Goal: Register for event/course

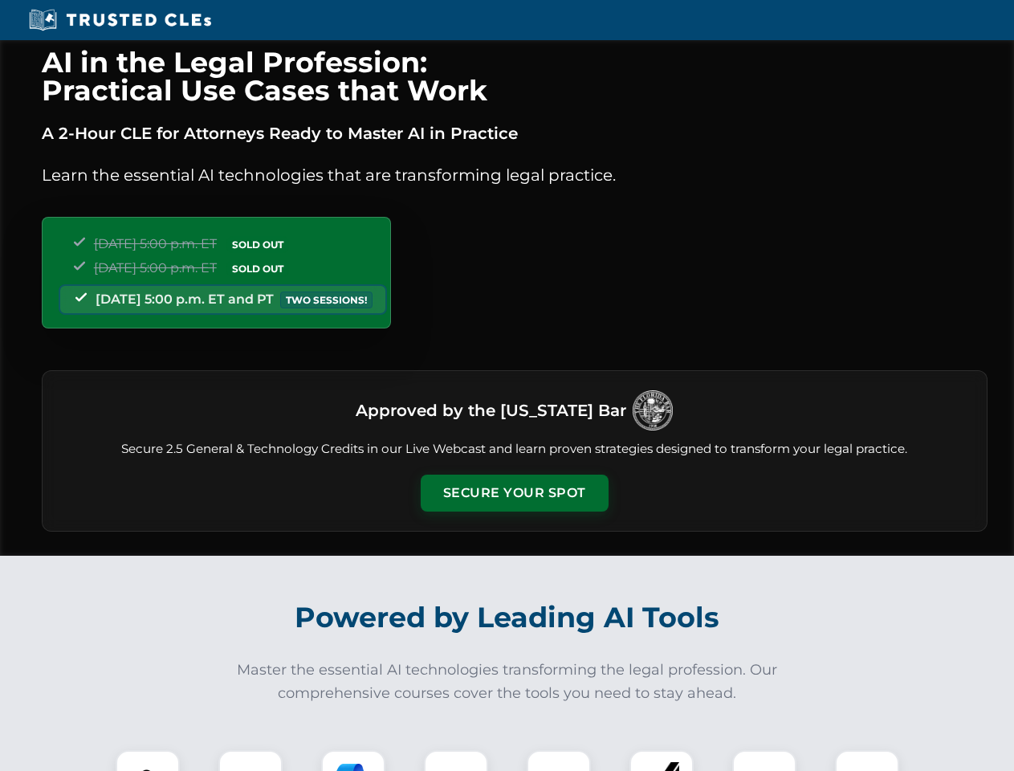
click at [514, 493] on button "Secure Your Spot" at bounding box center [515, 492] width 188 height 37
click at [148, 760] on img at bounding box center [147, 782] width 47 height 47
click at [250, 760] on div at bounding box center [250, 782] width 64 height 64
